Goal: Task Accomplishment & Management: Manage account settings

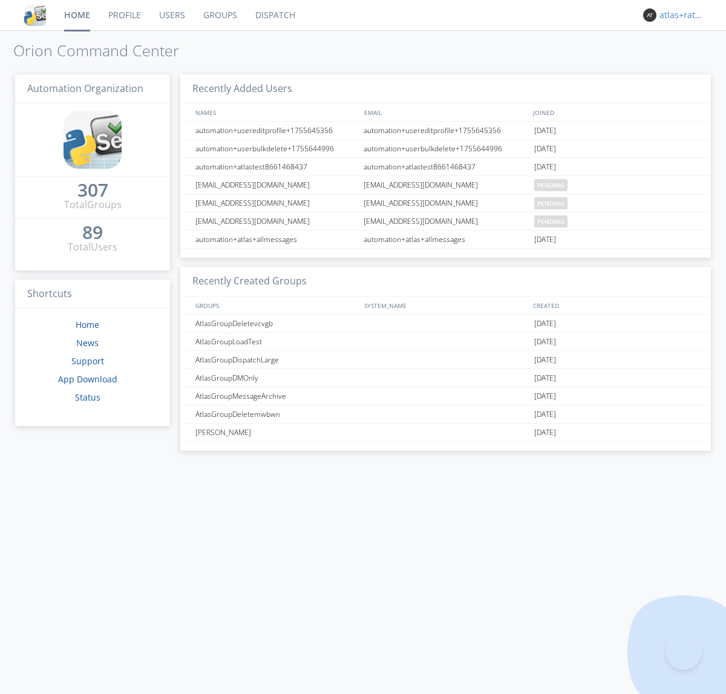
click at [679, 15] on div "atlas+ratelimit" at bounding box center [682, 15] width 45 height 12
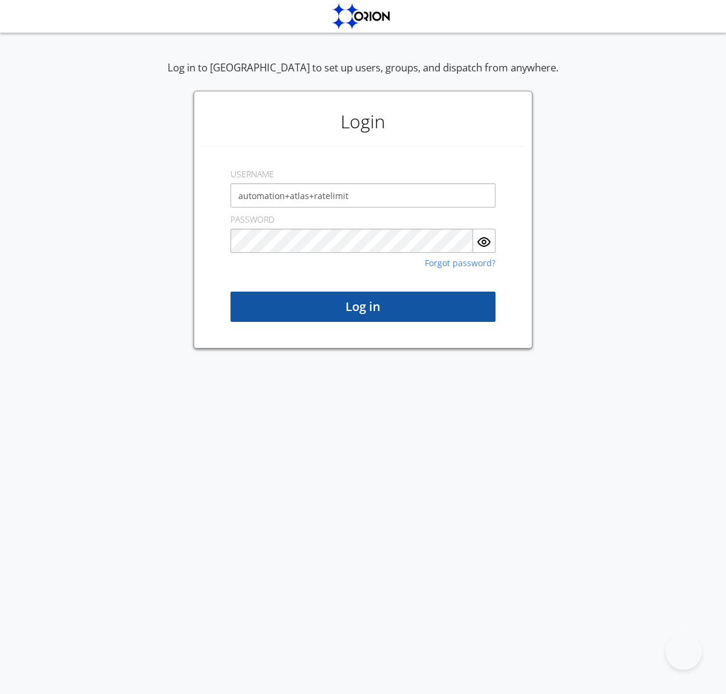
click at [363, 307] on button "Log in" at bounding box center [363, 307] width 265 height 30
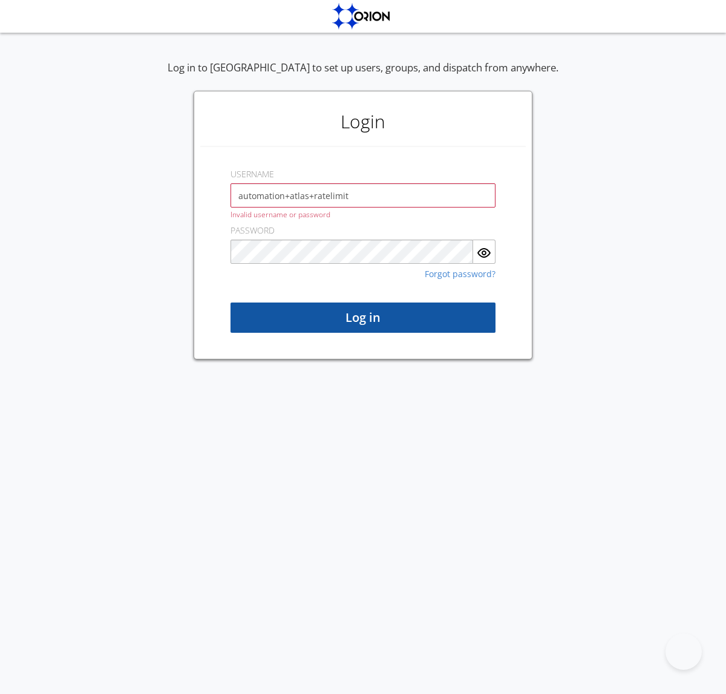
click at [363, 318] on button "Log in" at bounding box center [363, 318] width 265 height 30
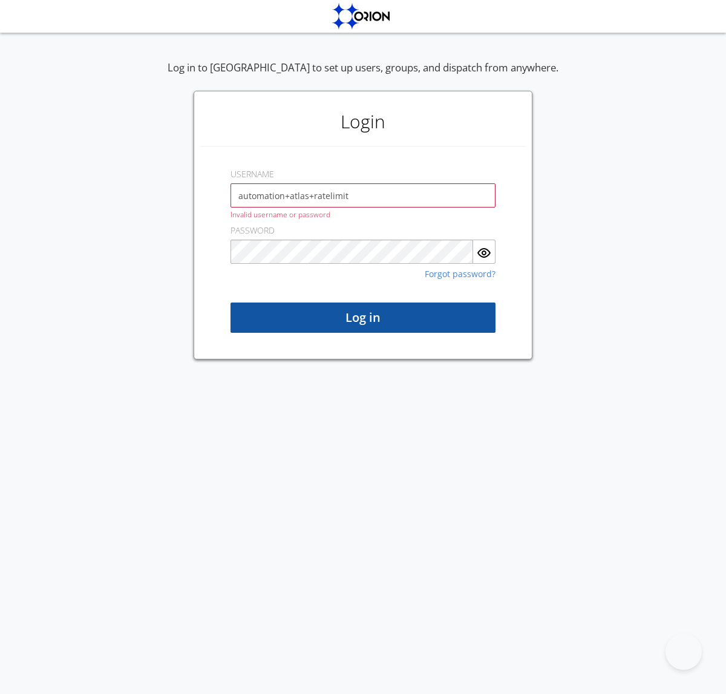
click at [363, 318] on button "Log in" at bounding box center [363, 318] width 265 height 30
